Goal: Transaction & Acquisition: Purchase product/service

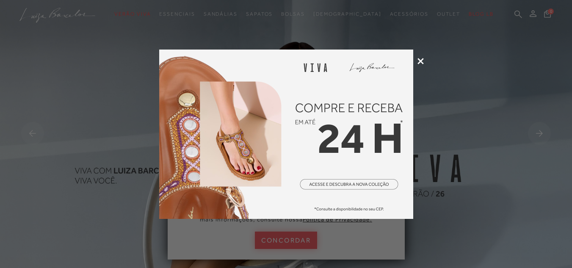
drag, startPoint x: 0, startPoint y: 0, endPoint x: 422, endPoint y: 63, distance: 426.2
click at [422, 63] on icon at bounding box center [420, 61] width 6 height 6
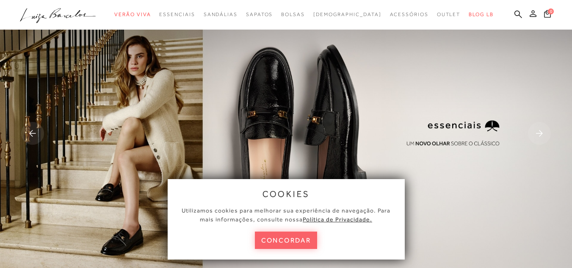
click at [529, 15] on icon at bounding box center [532, 13] width 7 height 7
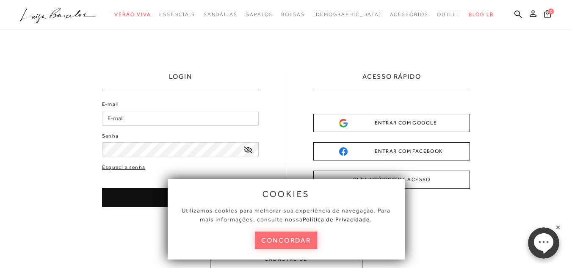
click at [300, 240] on button "concordar" at bounding box center [286, 240] width 63 height 17
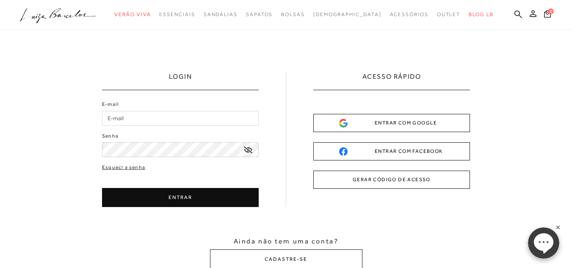
click at [177, 120] on input "E-mail" at bounding box center [180, 118] width 157 height 15
type input "[EMAIL_ADDRESS][DOMAIN_NAME]"
click at [248, 146] on icon at bounding box center [248, 149] width 8 height 7
click at [248, 146] on icon at bounding box center [248, 150] width 8 height 8
click at [179, 198] on button "ENTRAR" at bounding box center [180, 197] width 157 height 19
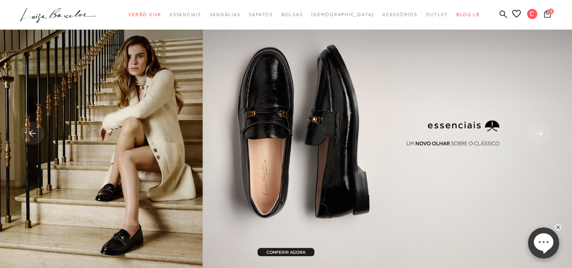
click at [548, 11] on span "1" at bounding box center [551, 11] width 6 height 6
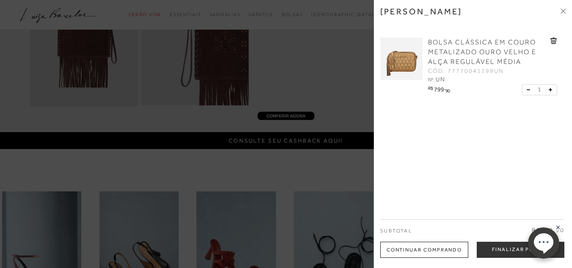
scroll to position [42, 0]
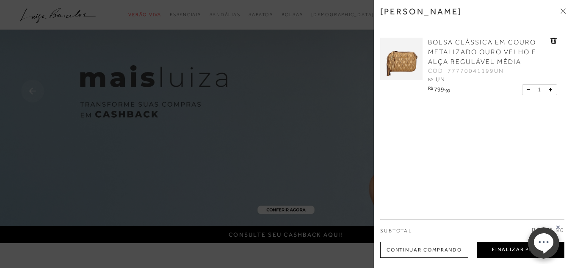
click at [514, 248] on button "Finalizar Pedido" at bounding box center [521, 250] width 88 height 16
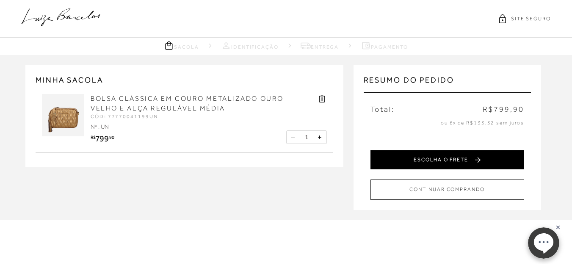
click at [437, 155] on button "ESCOLHA O FRETE" at bounding box center [447, 159] width 154 height 19
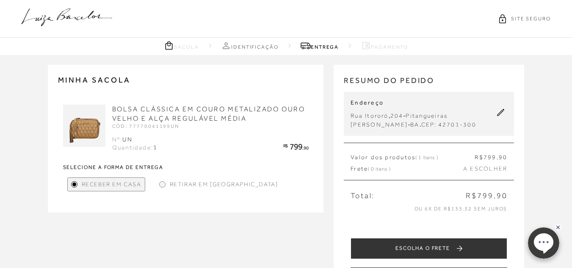
scroll to position [42, 0]
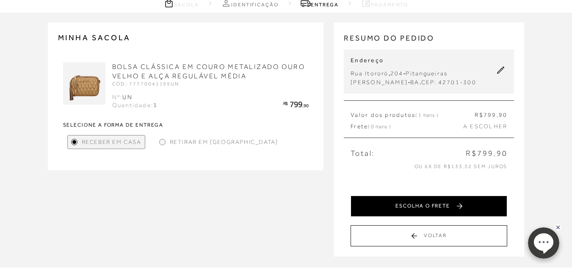
click at [436, 210] on button "ESCOLHA O FRETE" at bounding box center [428, 206] width 157 height 21
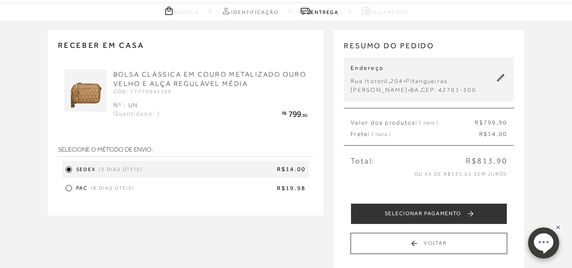
scroll to position [85, 0]
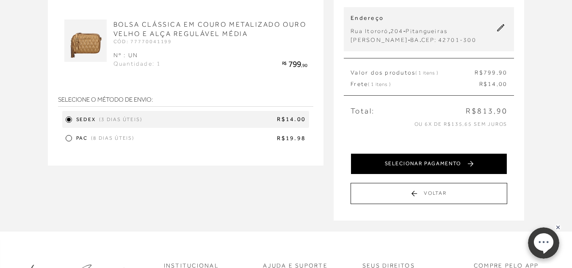
click at [450, 167] on button "SELECIONAR PAGAMENTO" at bounding box center [428, 163] width 157 height 21
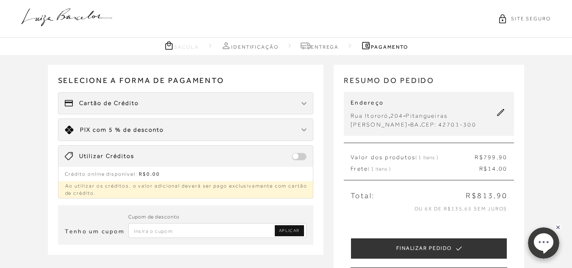
click at [257, 231] on input "Inserir Código da Promoção" at bounding box center [217, 230] width 179 height 15
type input "0018DM23"
click at [289, 228] on span "APLICAR" at bounding box center [289, 231] width 21 height 6
click at [302, 127] on div at bounding box center [303, 130] width 5 height 8
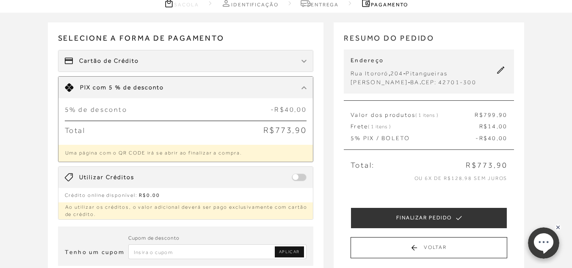
scroll to position [85, 0]
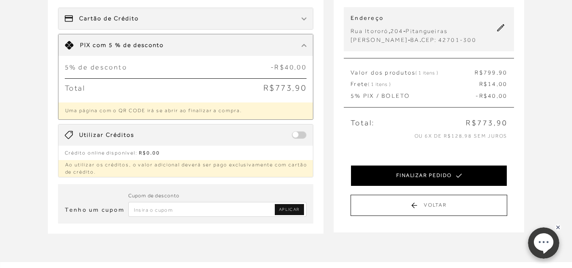
click at [440, 179] on button "FINALIZAR PEDIDO" at bounding box center [428, 175] width 157 height 21
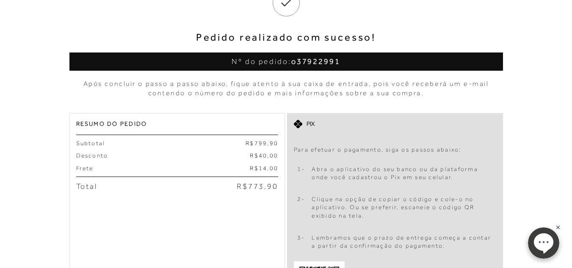
scroll to position [169, 0]
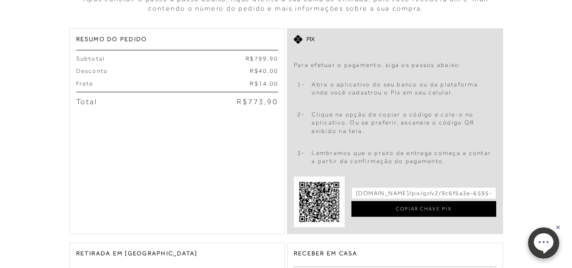
click at [424, 210] on div "COPIAR CHAVE PIX" at bounding box center [423, 209] width 145 height 16
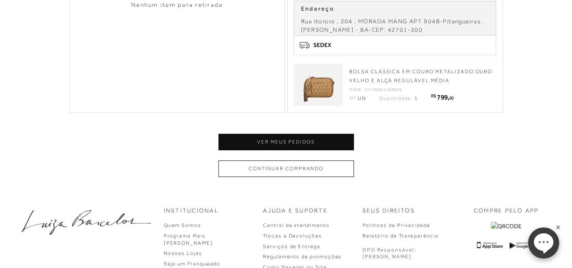
scroll to position [508, 0]
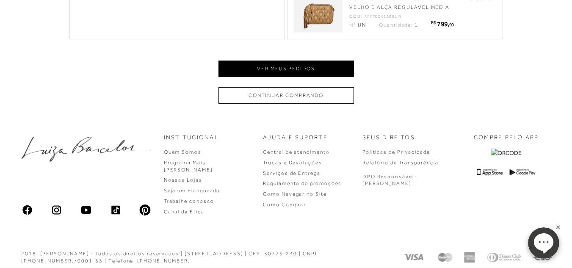
click at [290, 70] on button "Ver meus pedidos" at bounding box center [285, 69] width 135 height 17
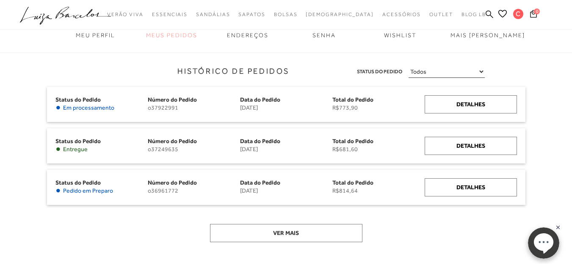
scroll to position [85, 0]
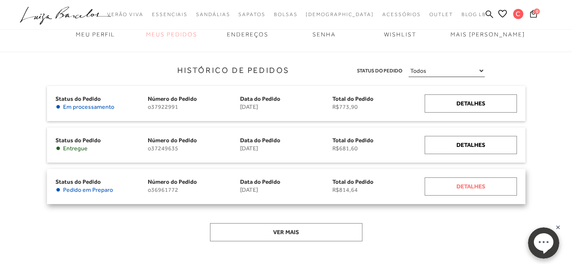
click at [475, 186] on div "Detalhes" at bounding box center [471, 186] width 92 height 18
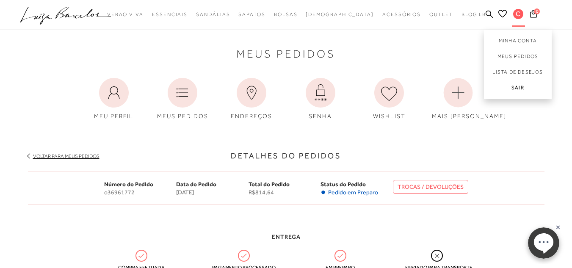
click at [517, 85] on link "Sair" at bounding box center [518, 89] width 68 height 19
